Goal: Transaction & Acquisition: Purchase product/service

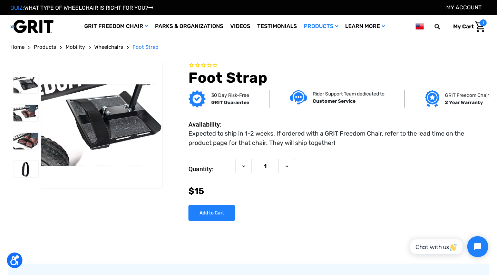
click at [481, 25] on span "1" at bounding box center [483, 22] width 7 height 7
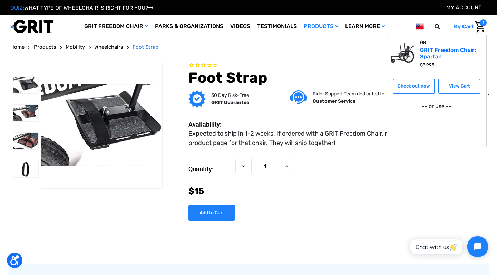
click at [349, 193] on div "Now: $15" at bounding box center [338, 190] width 298 height 13
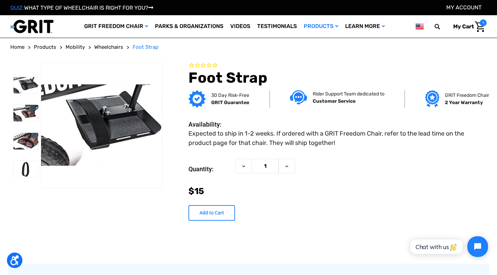
click at [204, 214] on input "Add to Cart" at bounding box center [212, 213] width 47 height 16
type input "Add to Cart"
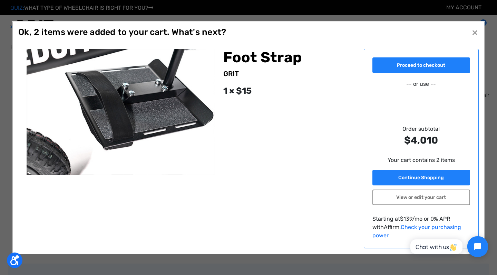
click at [471, 50] on div "Close × Ok, 2 items were added to your cart. What's next? Proceed to checkout -…" at bounding box center [248, 137] width 472 height 233
click at [474, 37] on span "×" at bounding box center [475, 32] width 6 height 13
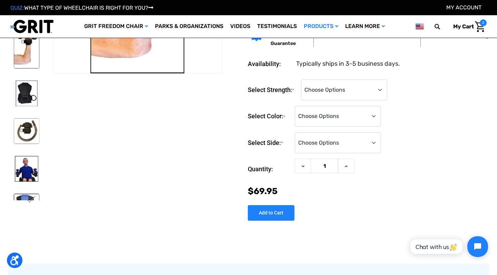
scroll to position [101, 0]
click at [26, 129] on img at bounding box center [27, 131] width 26 height 26
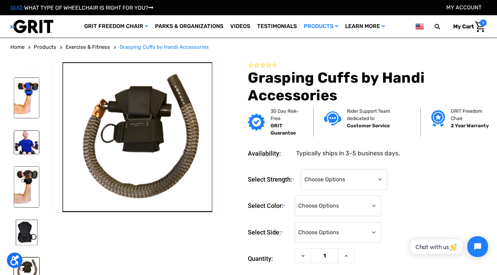
scroll to position [0, 0]
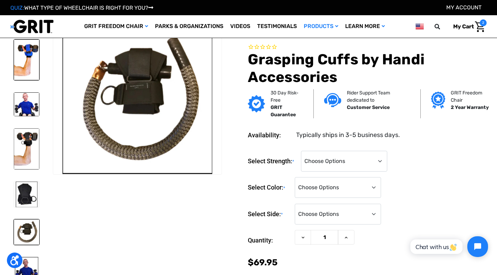
click at [24, 55] on img at bounding box center [27, 59] width 26 height 41
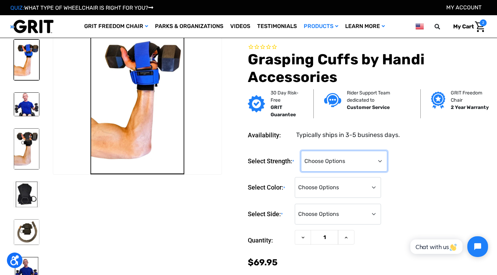
select select "1324"
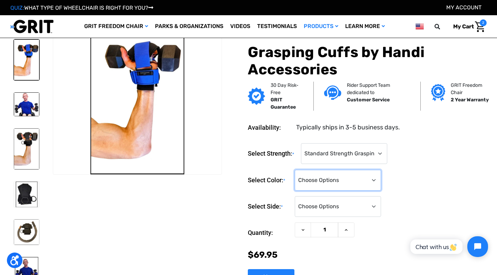
select select "1327"
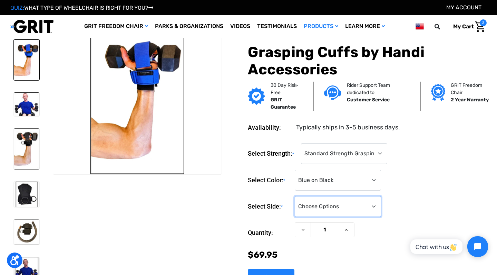
select select "1330"
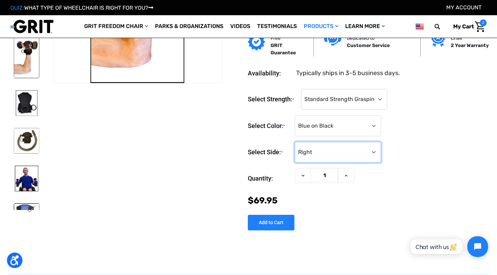
scroll to position [103, 0]
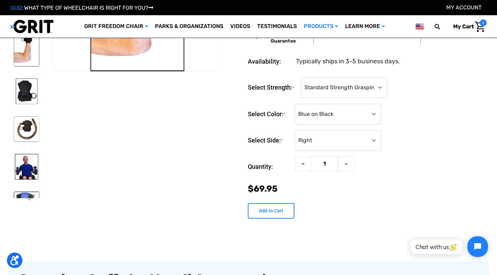
click at [268, 209] on input "Add to Cart" at bounding box center [271, 211] width 47 height 16
type input "Add to Cart"
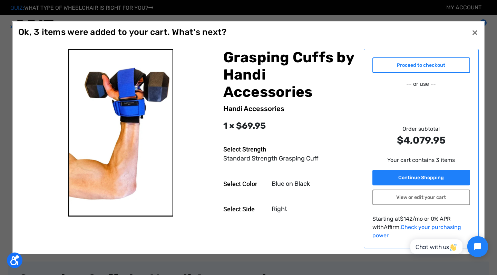
click at [430, 73] on link "Proceed to checkout" at bounding box center [422, 65] width 98 height 16
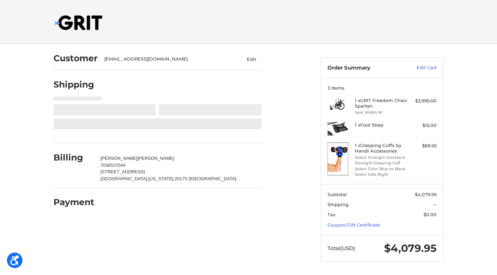
select select "US"
select select "VA"
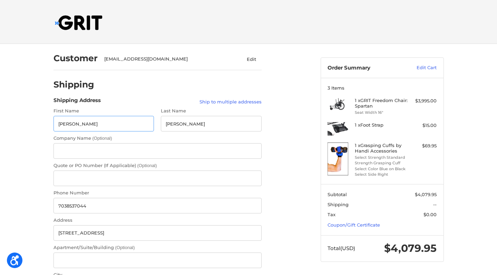
radio input "true"
click at [379, 102] on h4 "1 x GRIT Freedom Chair: Spartan" at bounding box center [381, 102] width 53 height 11
click at [431, 68] on link "Edit Cart" at bounding box center [419, 67] width 35 height 7
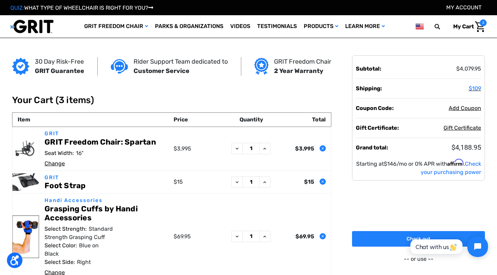
click at [324, 148] on icon "Remove GRIT Freedom Chair: Spartan from cart" at bounding box center [323, 148] width 4 height 4
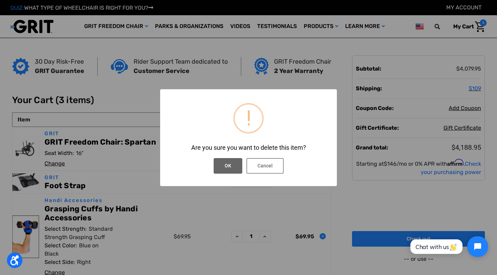
click at [229, 164] on button "OK" at bounding box center [228, 166] width 29 height 16
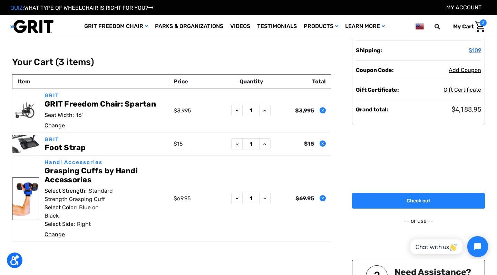
click at [323, 110] on use "Remove GRIT Freedom Chair: Spartan from cart" at bounding box center [323, 110] width 2 height 2
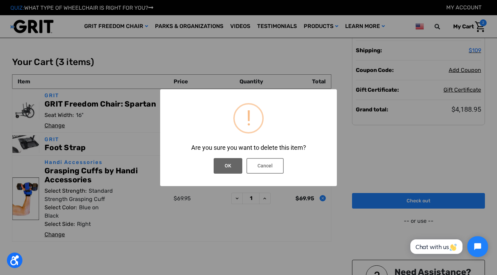
click at [229, 164] on button "OK" at bounding box center [228, 166] width 29 height 16
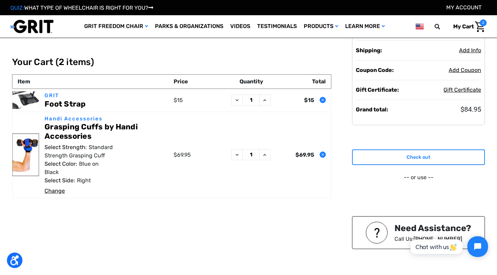
click at [423, 156] on link "Check out" at bounding box center [418, 157] width 133 height 16
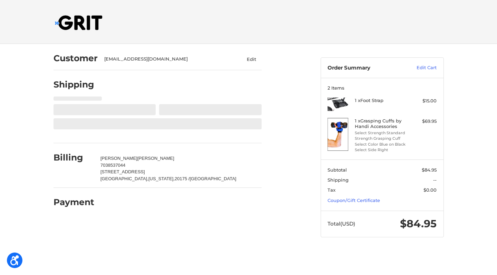
select select "US"
select select "VA"
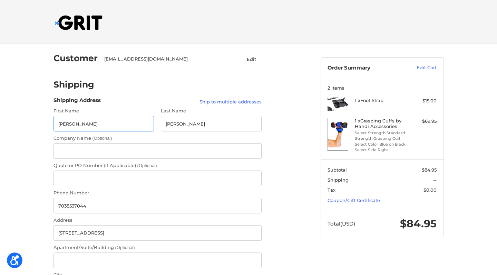
radio input "true"
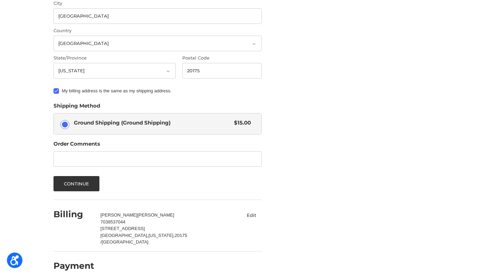
scroll to position [271, 0]
click at [77, 182] on button "Continue" at bounding box center [77, 183] width 46 height 15
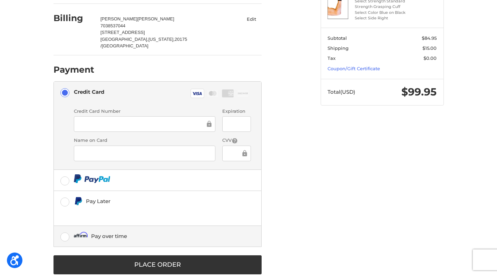
scroll to position [131, 0]
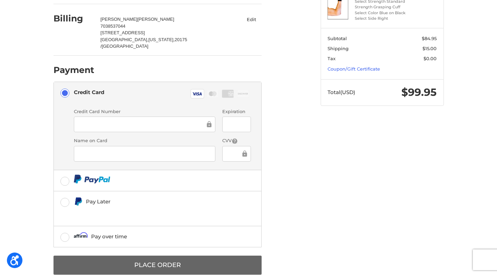
click at [143, 255] on button "Place Order" at bounding box center [158, 264] width 208 height 19
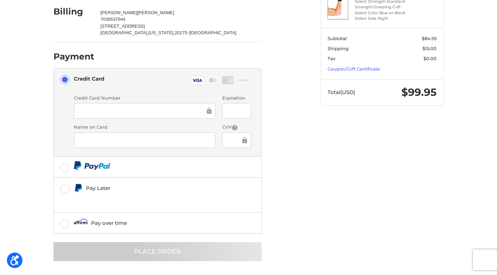
scroll to position [0, 0]
